Goal: Information Seeking & Learning: Find specific fact

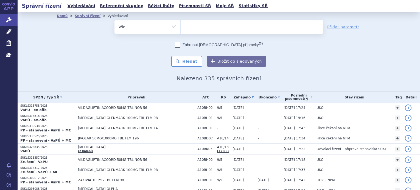
select select
click at [203, 26] on ul at bounding box center [252, 26] width 142 height 12
click at [181, 26] on select "sitagliptin vildagliptin" at bounding box center [180, 27] width 0 height 14
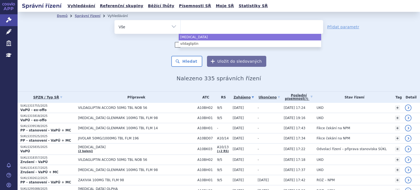
type input "t"
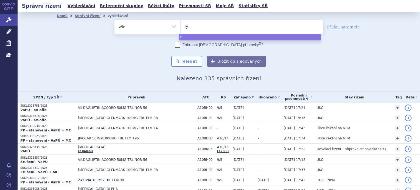
type input "ryb"
type input "rybe"
type input "rybels"
type input "rybelsu"
type input "rybelsus"
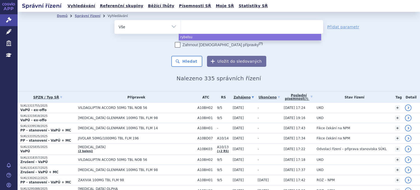
select select "rybelsus"
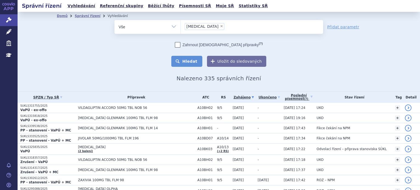
click at [181, 62] on button "Hledat" at bounding box center [186, 61] width 31 height 11
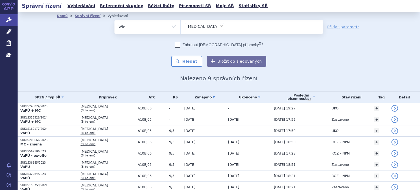
scroll to position [27, 0]
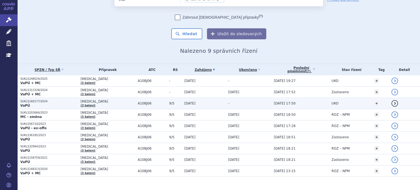
click at [33, 102] on p "SUKLS160177/2024" at bounding box center [48, 101] width 57 height 4
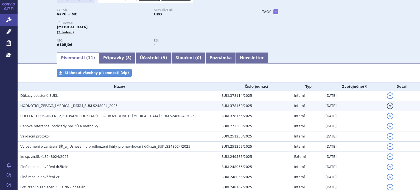
scroll to position [27, 0]
